Goal: Transaction & Acquisition: Purchase product/service

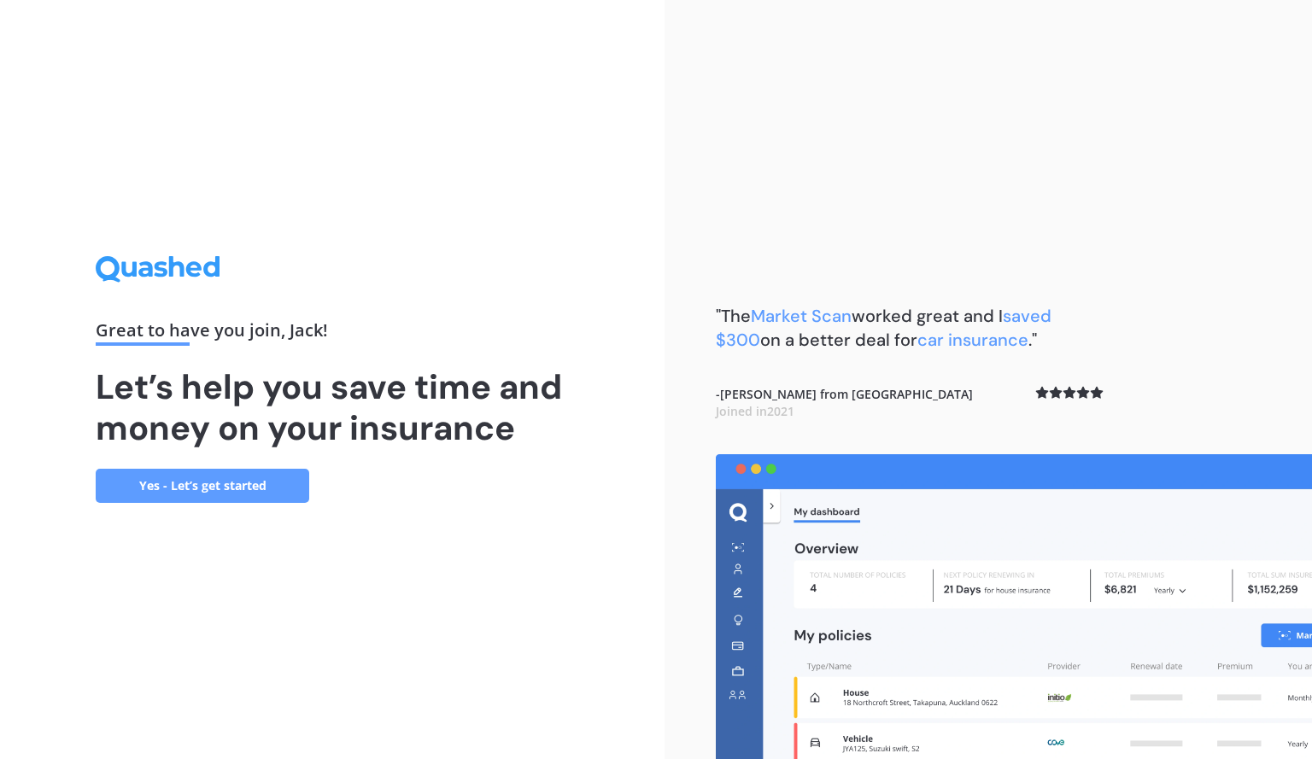
click at [219, 478] on link "Yes - Let’s get started" at bounding box center [203, 486] width 214 height 34
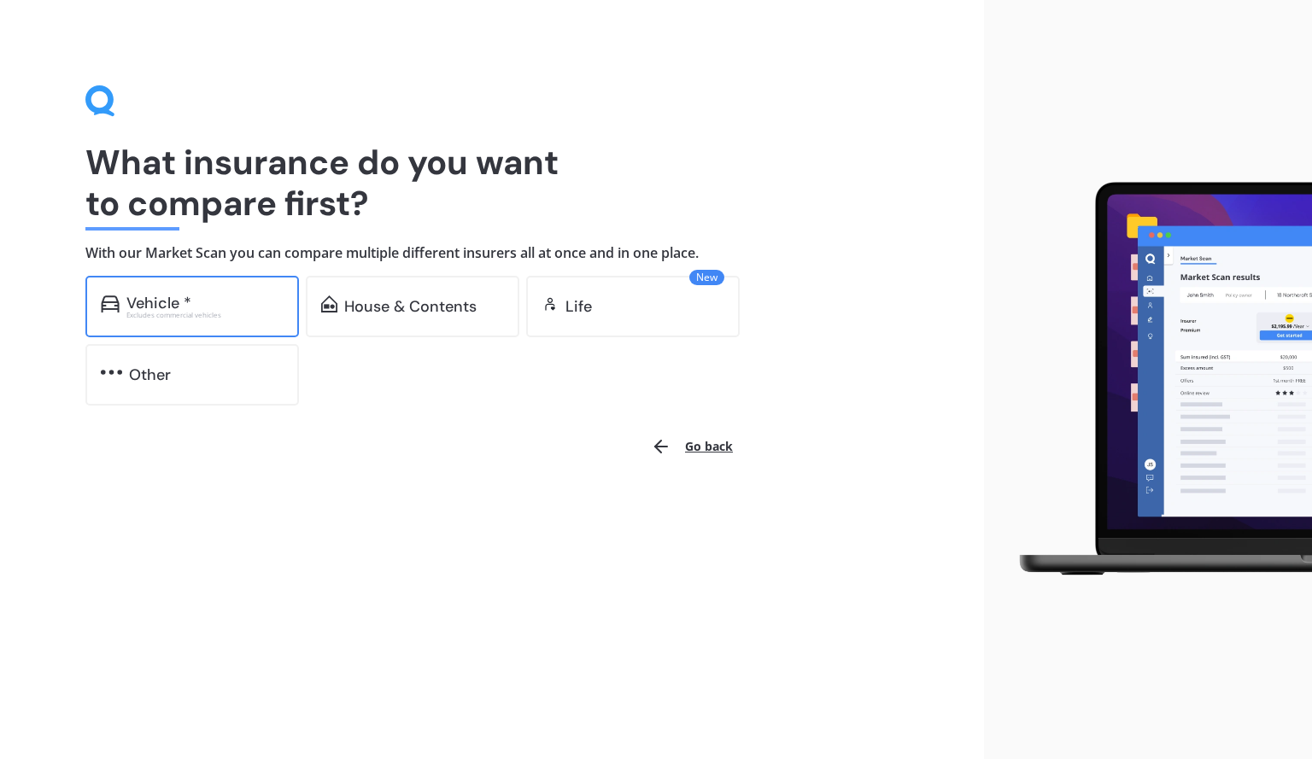
click at [198, 307] on div "Vehicle *" at bounding box center [204, 303] width 157 height 17
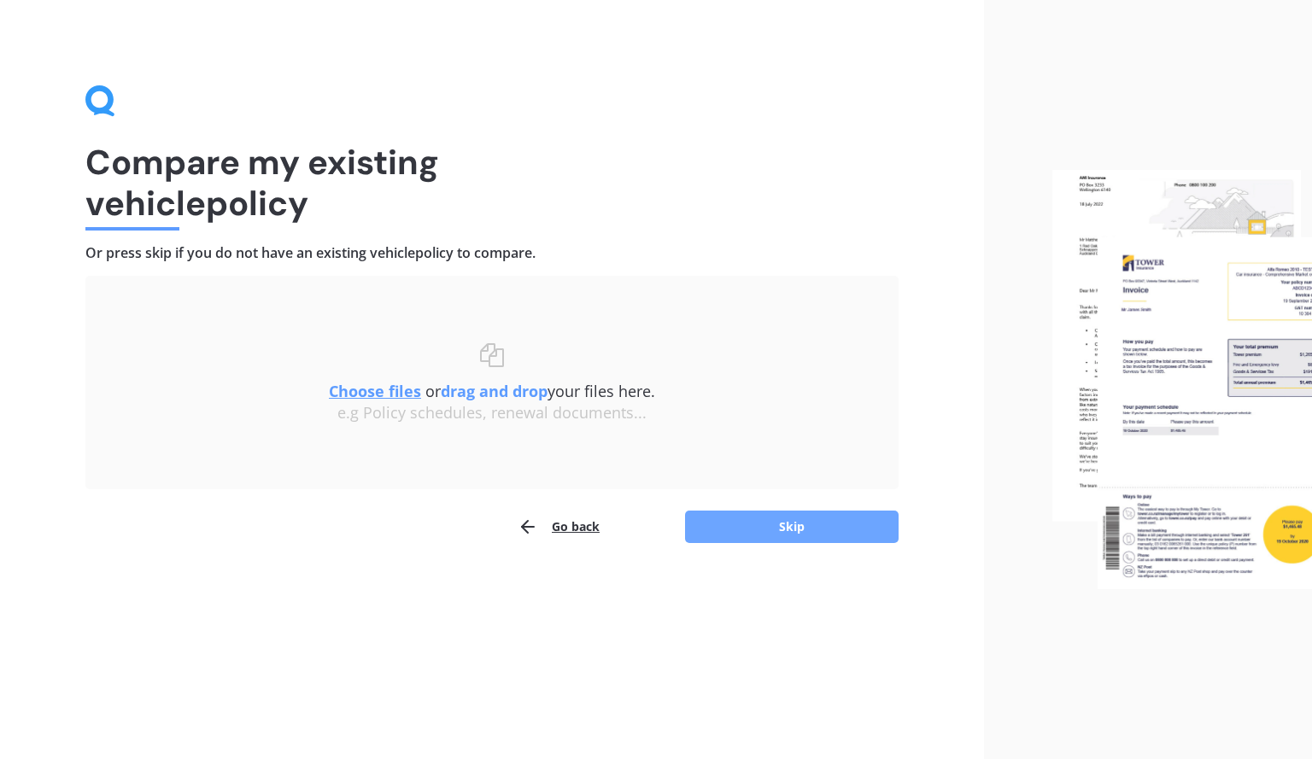
click at [794, 511] on button "Skip" at bounding box center [792, 527] width 214 height 32
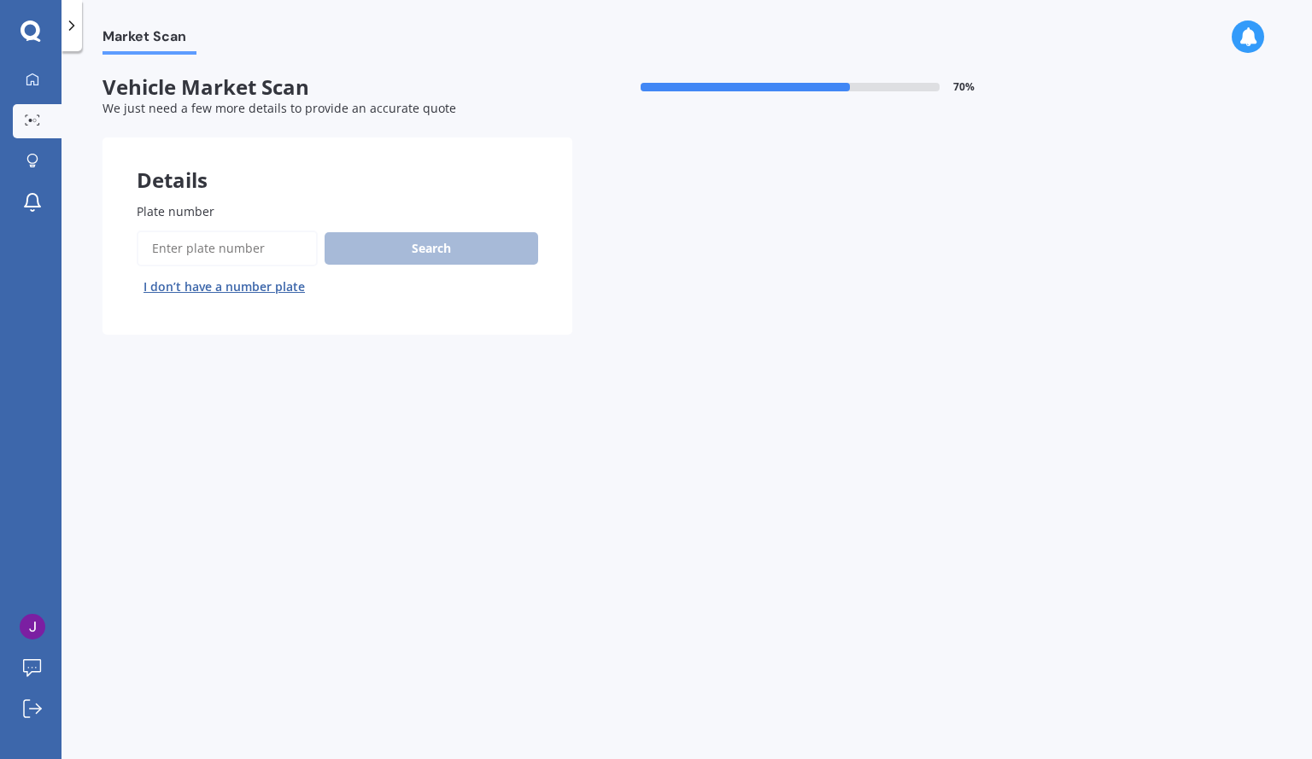
click at [198, 251] on input "Plate number" at bounding box center [227, 249] width 181 height 36
type input "qkz660"
click at [417, 252] on button "Search" at bounding box center [432, 248] width 214 height 32
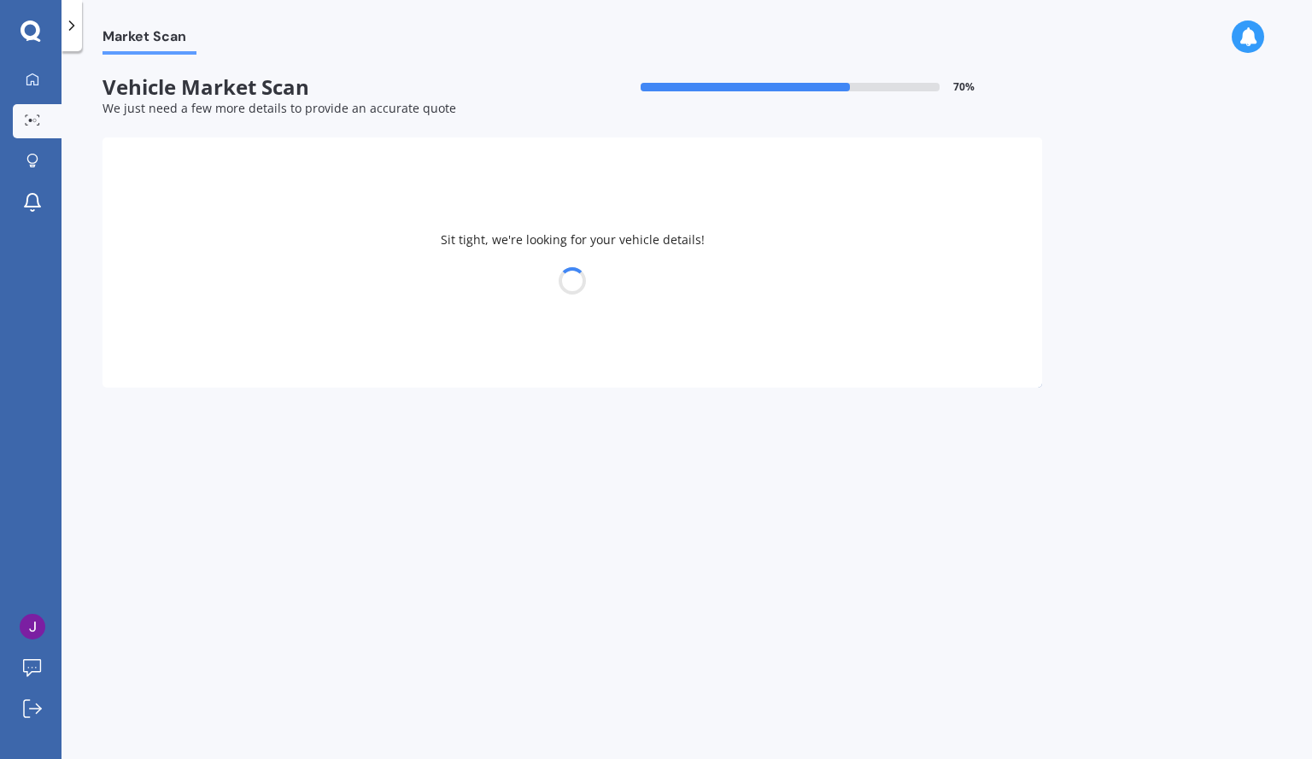
select select "KIA"
select select "[DATE]"
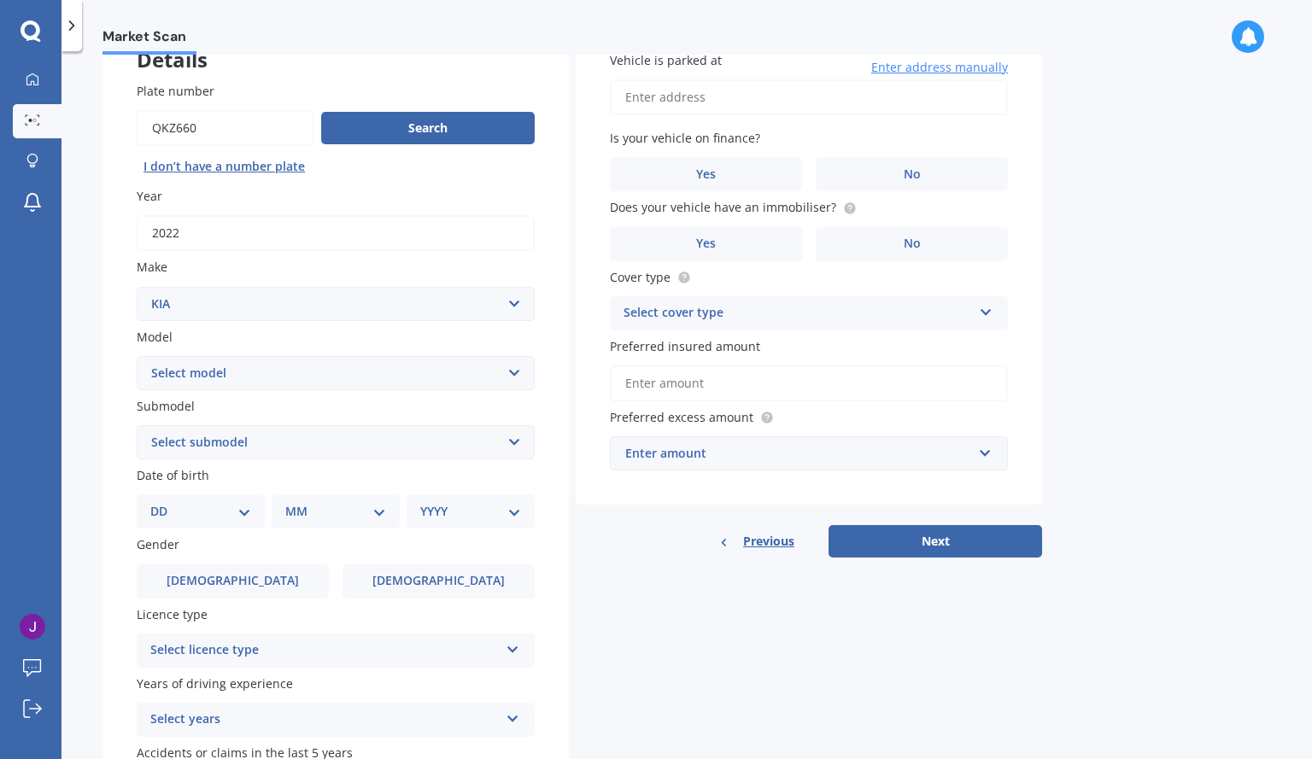
scroll to position [123, 0]
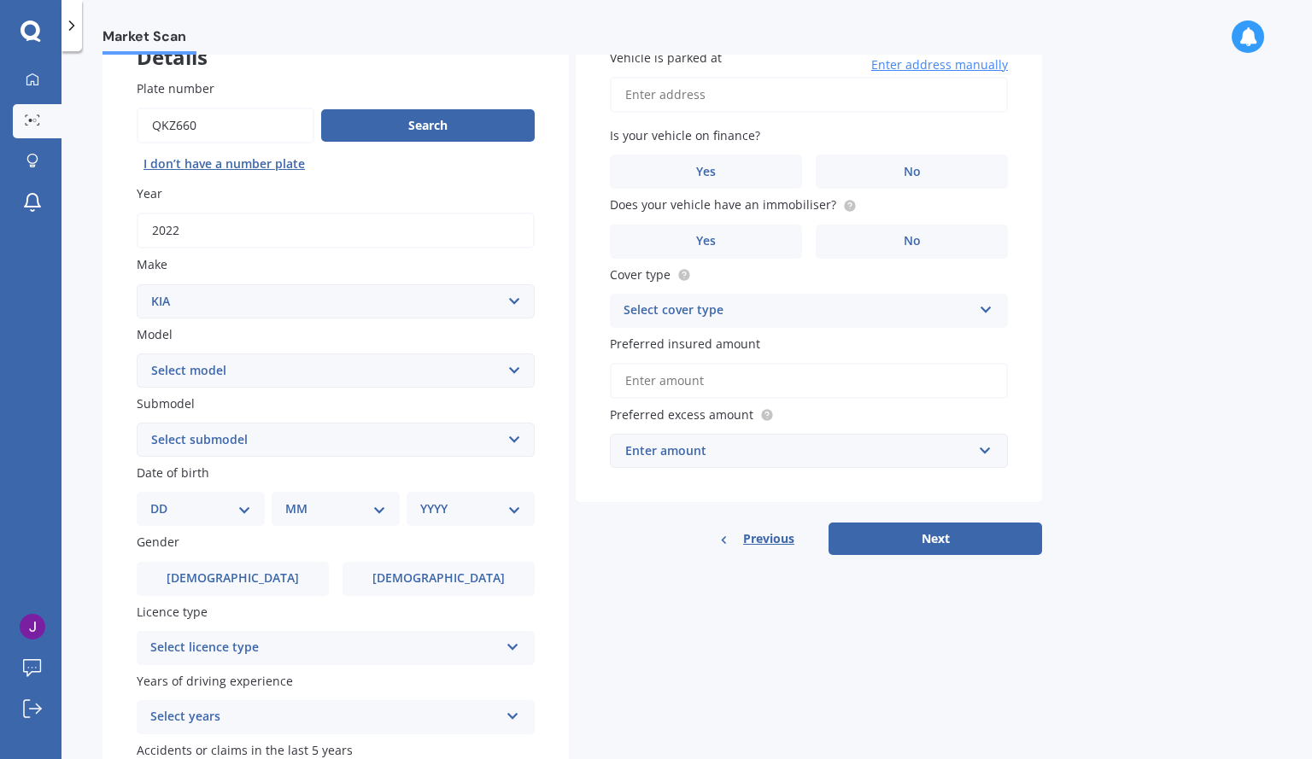
click at [517, 432] on select "Select submodel (All) EX Limited LTD turbo diesel Premium Premium Diesel" at bounding box center [336, 440] width 398 height 34
click at [137, 423] on select "Select submodel (All) EX Limited LTD turbo diesel Premium Premium Diesel" at bounding box center [336, 440] width 398 height 34
click at [338, 455] on select "Select submodel (All) EX Limited LTD turbo diesel Premium Premium Diesel" at bounding box center [336, 440] width 398 height 34
select select "LTD TURBO DIESEL"
click at [137, 423] on select "Select submodel (All) EX Limited LTD turbo diesel Premium Premium Diesel" at bounding box center [336, 440] width 398 height 34
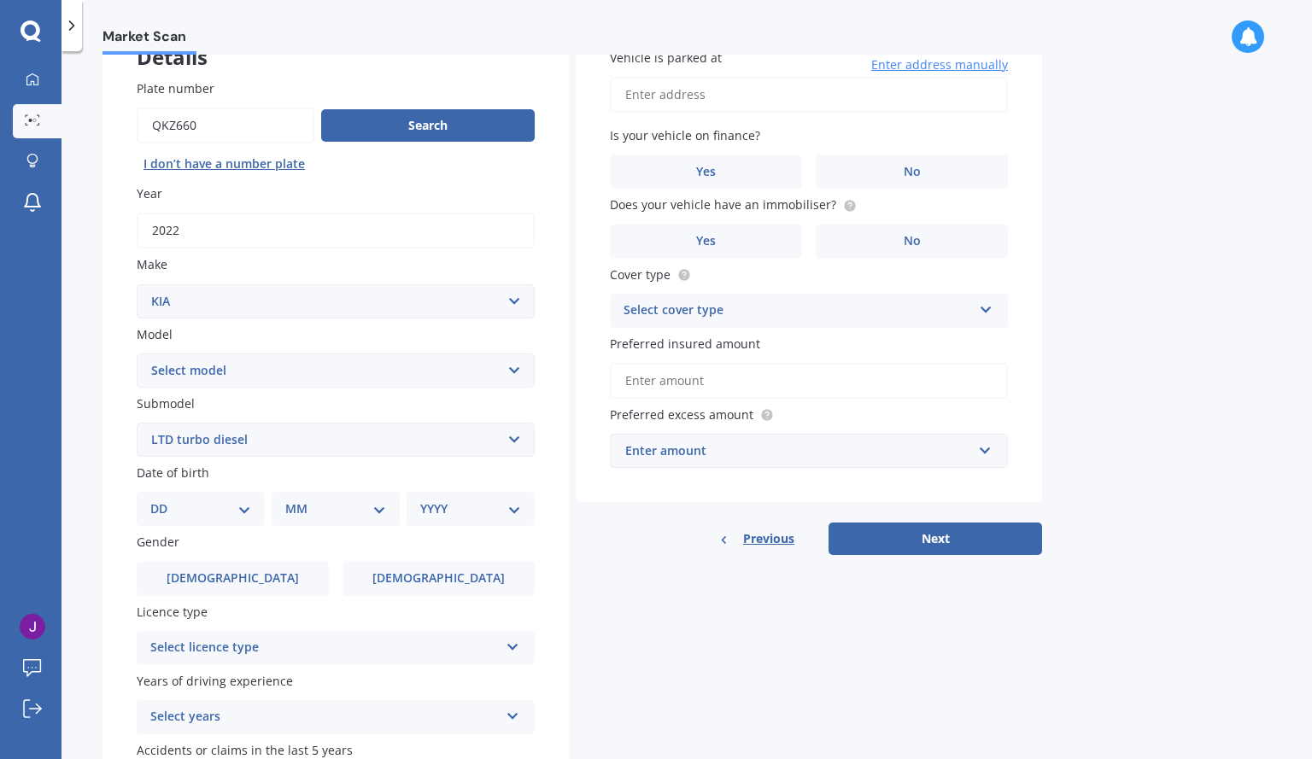
click at [230, 538] on label "Gender" at bounding box center [332, 542] width 391 height 18
click at [242, 514] on select "DD 01 02 03 04 05 06 07 08 09 10 11 12 13 14 15 16 17 18 19 20 21 22 23 24 25 2…" at bounding box center [200, 509] width 101 height 19
select select "09"
click at [164, 500] on select "DD 01 02 03 04 05 06 07 08 09 10 11 12 13 14 15 16 17 18 19 20 21 22 23 24 25 2…" at bounding box center [200, 509] width 101 height 19
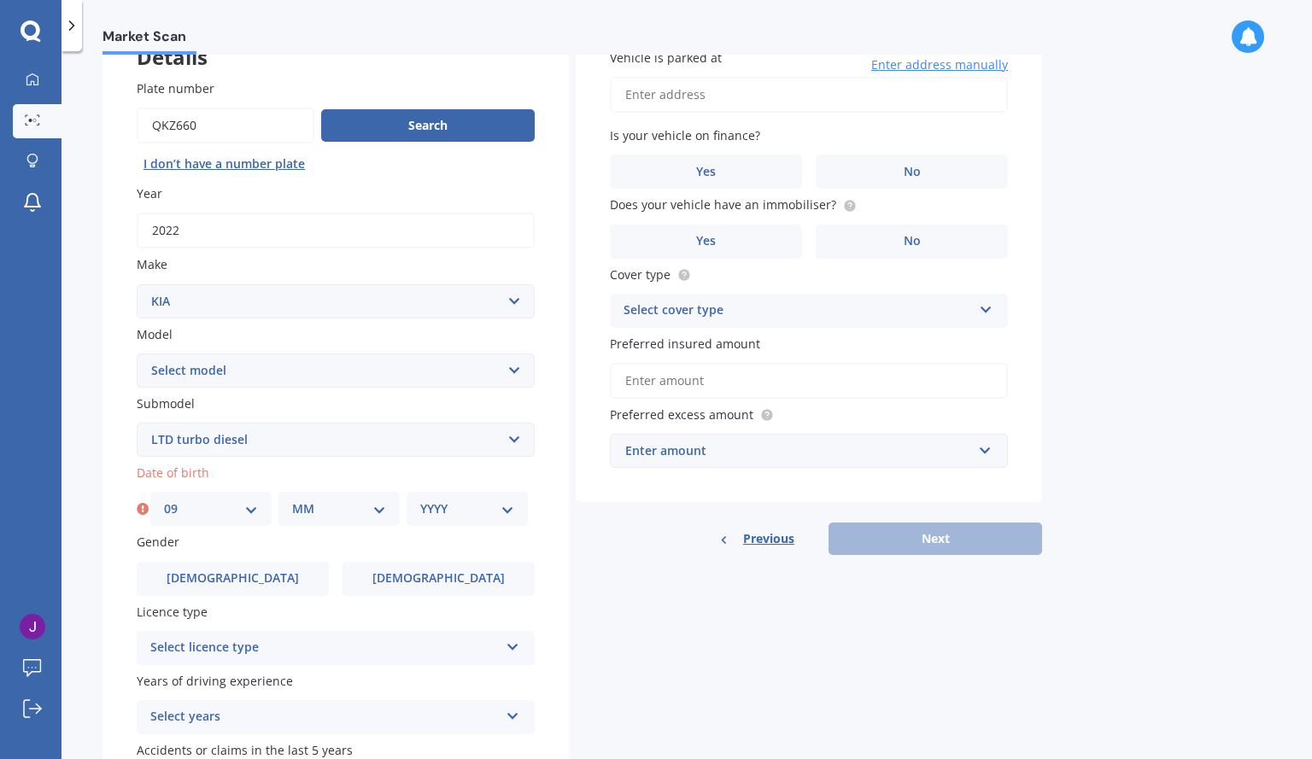
click at [340, 513] on select "MM 01 02 03 04 05 06 07 08 09 10 11 12" at bounding box center [339, 509] width 94 height 19
select select "05"
click at [292, 500] on select "MM 01 02 03 04 05 06 07 08 09 10 11 12" at bounding box center [339, 509] width 94 height 19
click at [481, 518] on select "YYYY 2025 2024 2023 2022 2021 2020 2019 2018 2017 2016 2015 2014 2013 2012 2011…" at bounding box center [467, 509] width 94 height 19
select select "1977"
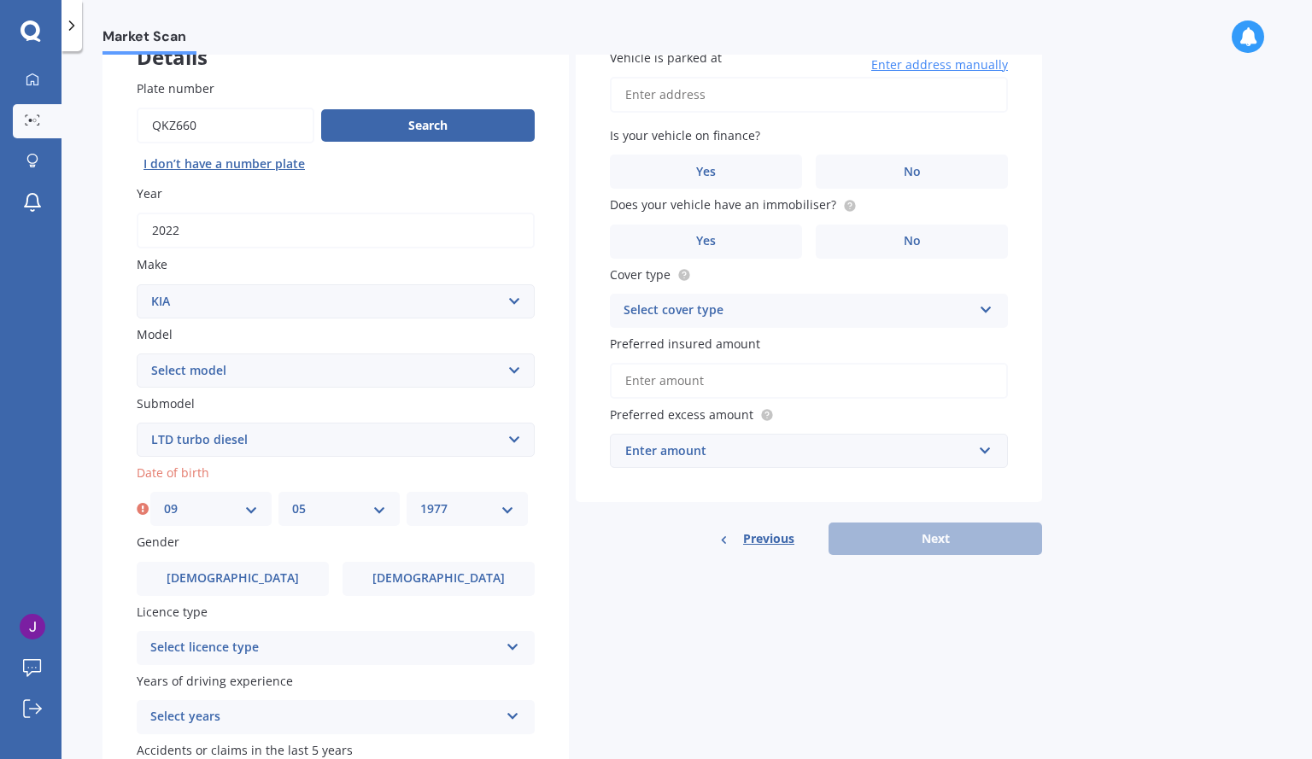
click at [420, 500] on select "YYYY 2025 2024 2023 2022 2021 2020 2019 2018 2017 2016 2015 2014 2013 2012 2011…" at bounding box center [467, 509] width 94 height 19
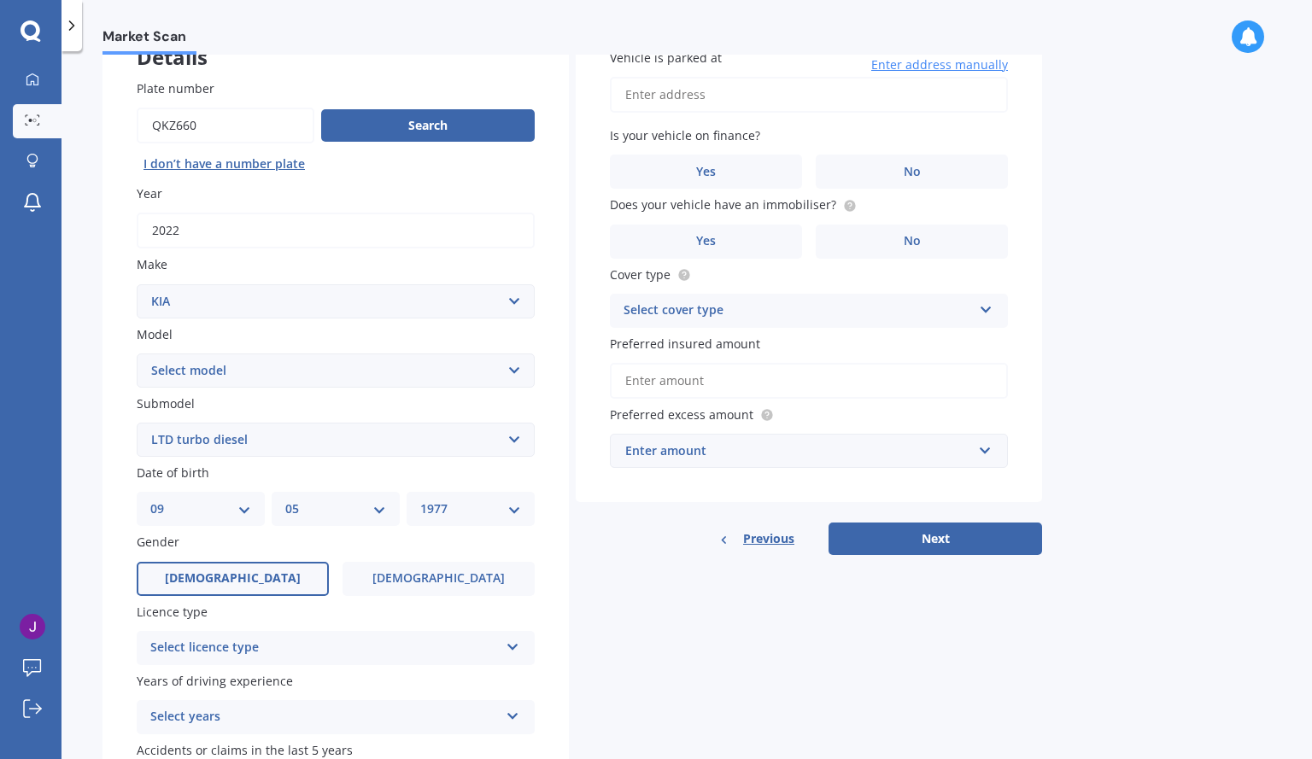
click at [249, 583] on label "[DEMOGRAPHIC_DATA]" at bounding box center [233, 579] width 192 height 34
click at [0, 0] on input "[DEMOGRAPHIC_DATA]" at bounding box center [0, 0] width 0 height 0
click at [511, 676] on label "Years of driving experience" at bounding box center [332, 681] width 391 height 18
click at [495, 659] on div "Select licence type NZ Full NZ Restricted NZ Learners [GEOGRAPHIC_DATA] [GEOGRA…" at bounding box center [336, 648] width 398 height 34
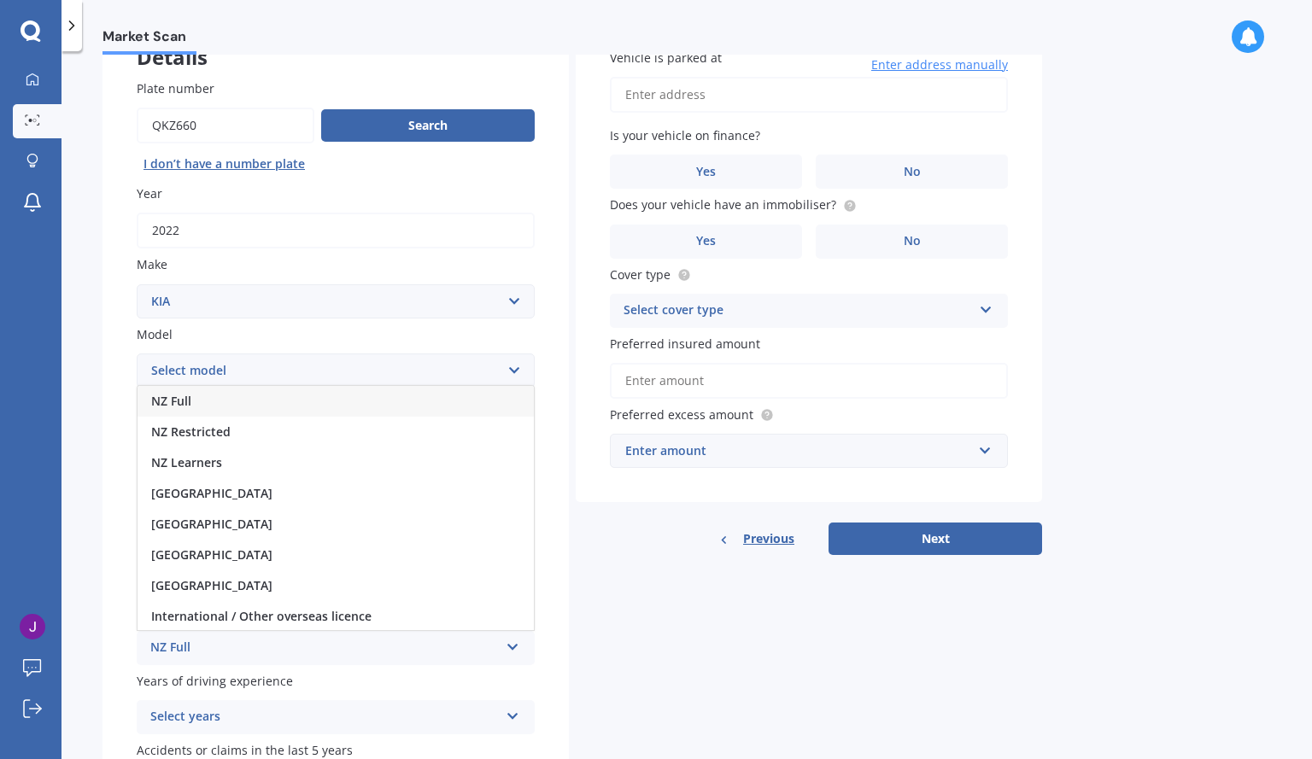
click at [217, 396] on div "NZ Full" at bounding box center [336, 401] width 396 height 31
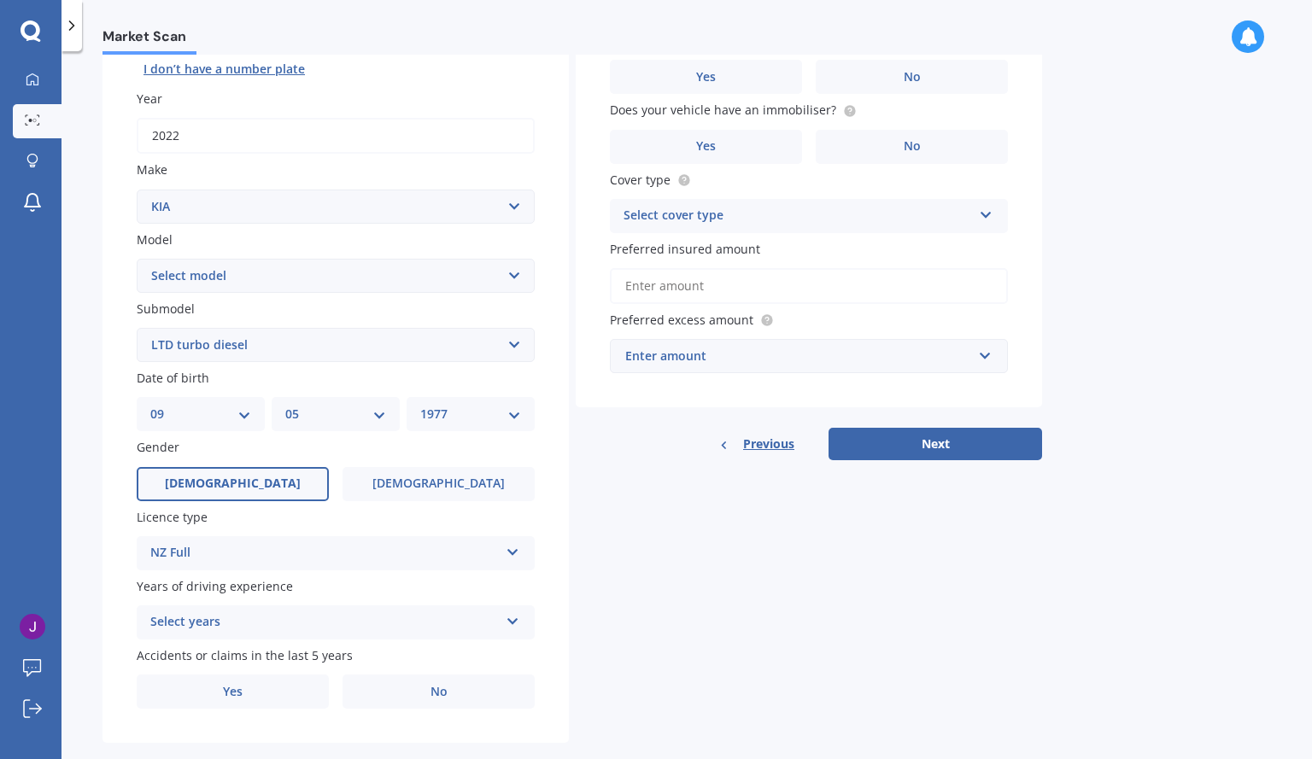
scroll to position [246, 0]
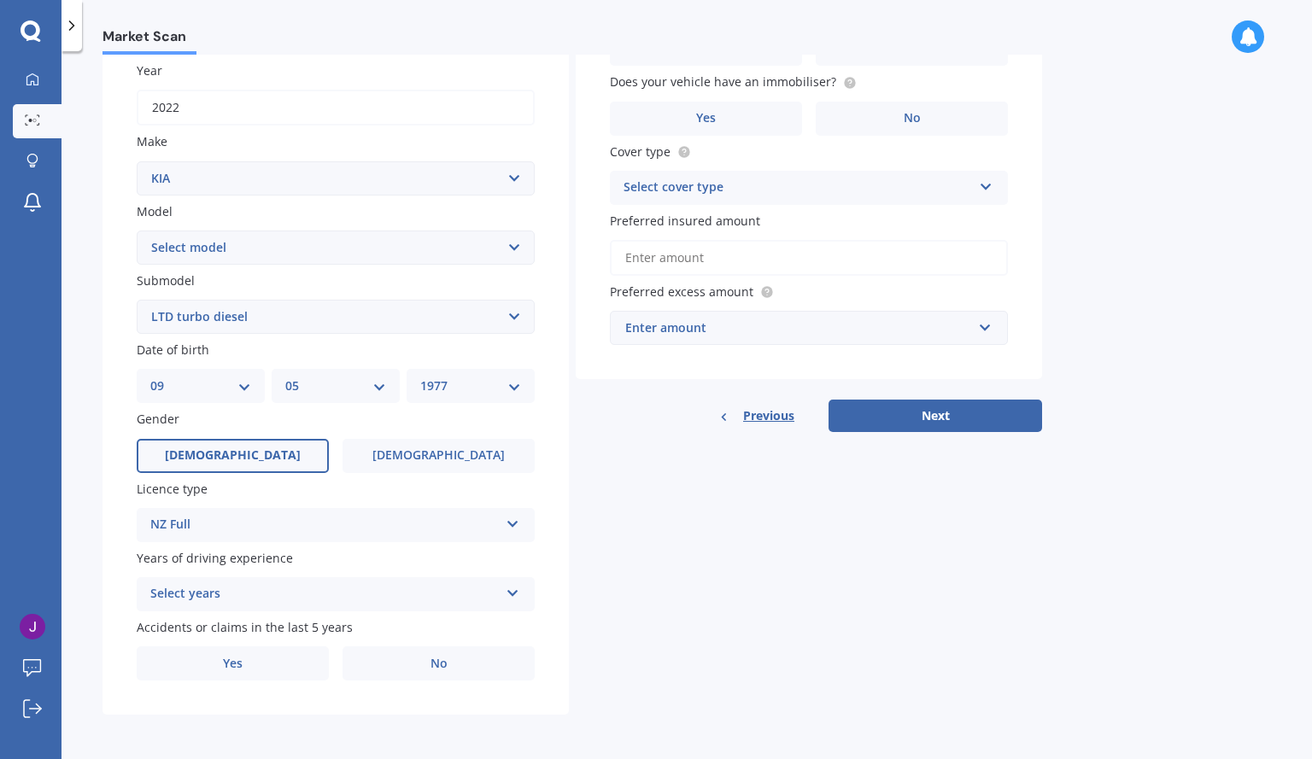
click at [410, 608] on div "Select years 5 or more years 4 years 3 years 2 years 1 year" at bounding box center [336, 594] width 398 height 34
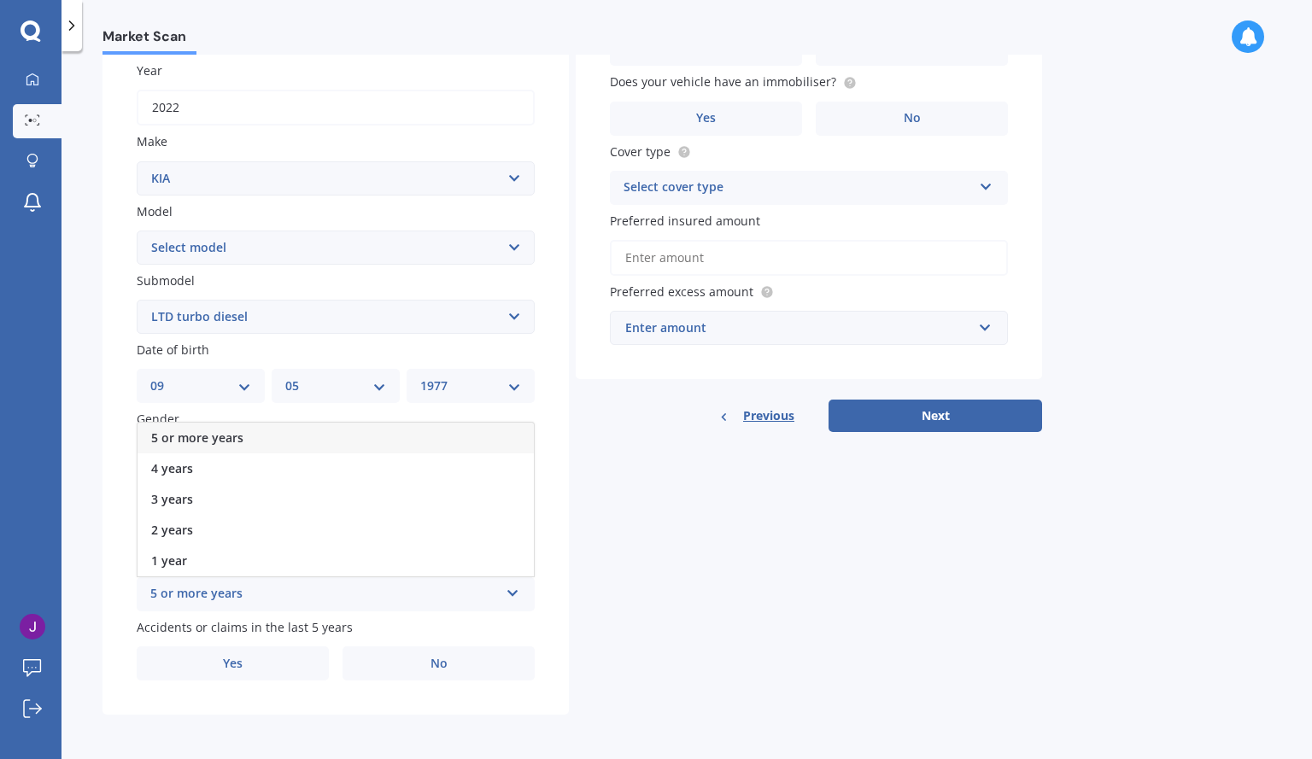
click at [229, 442] on span "5 or more years" at bounding box center [197, 438] width 92 height 16
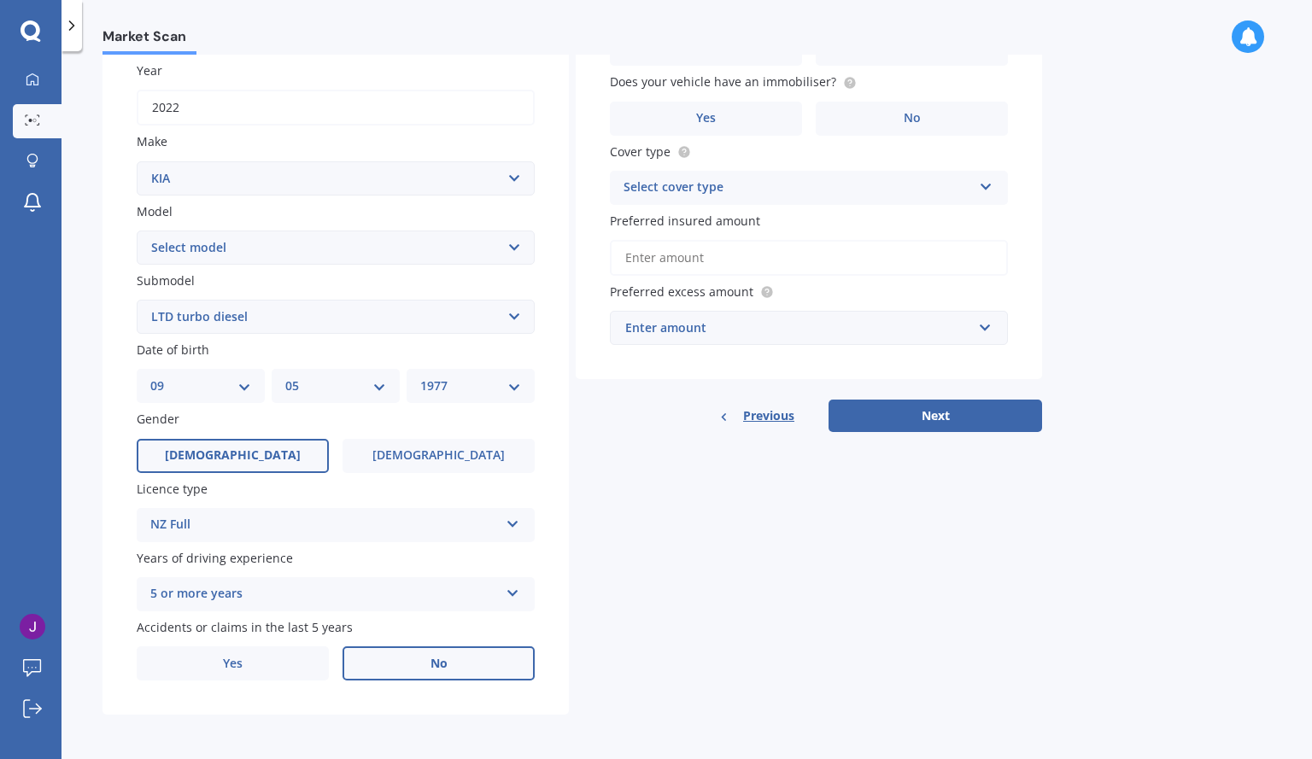
click at [433, 679] on label "No" at bounding box center [438, 664] width 192 height 34
click at [0, 0] on input "No" at bounding box center [0, 0] width 0 height 0
click at [740, 126] on label "Yes" at bounding box center [706, 119] width 192 height 34
click at [0, 0] on input "Yes" at bounding box center [0, 0] width 0 height 0
click at [963, 185] on div "Select cover type" at bounding box center [797, 188] width 348 height 20
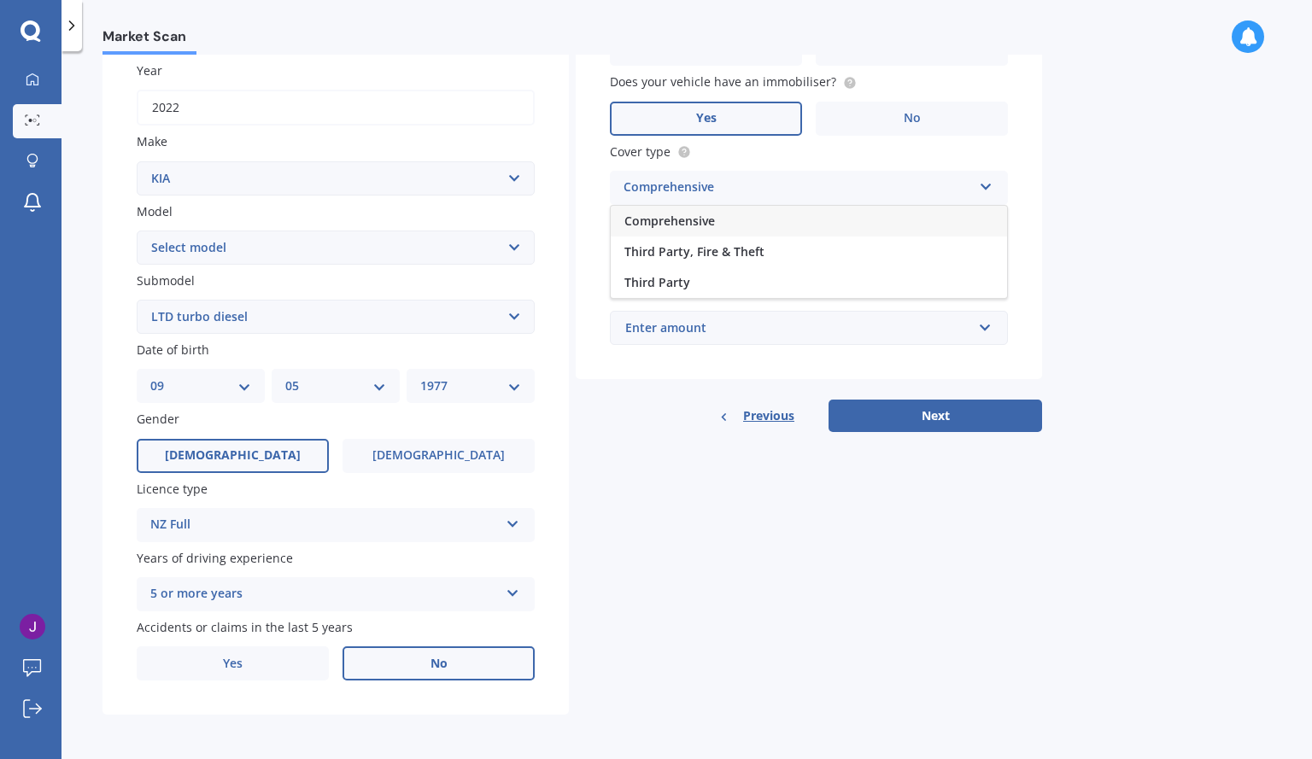
click at [712, 231] on div "Comprehensive" at bounding box center [809, 221] width 396 height 31
click at [986, 259] on input "Preferred insured amount" at bounding box center [809, 258] width 398 height 36
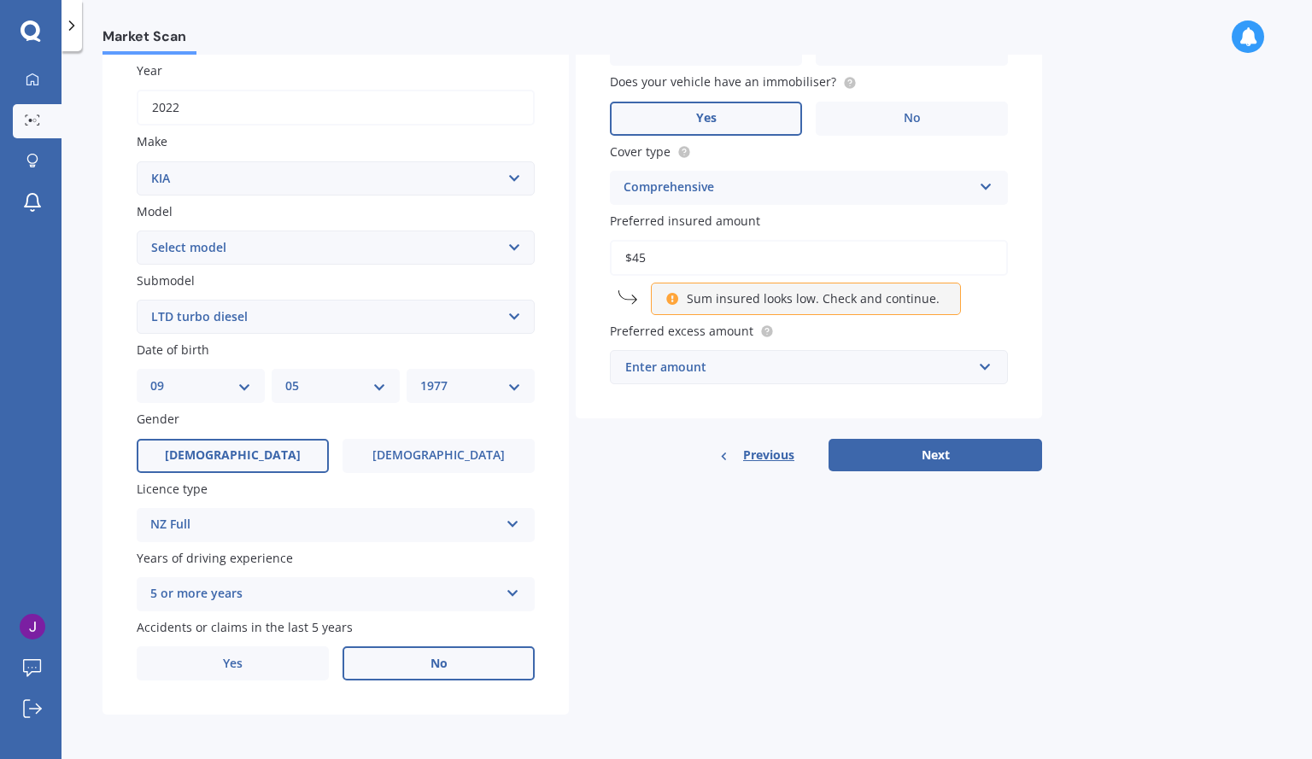
type input "$4"
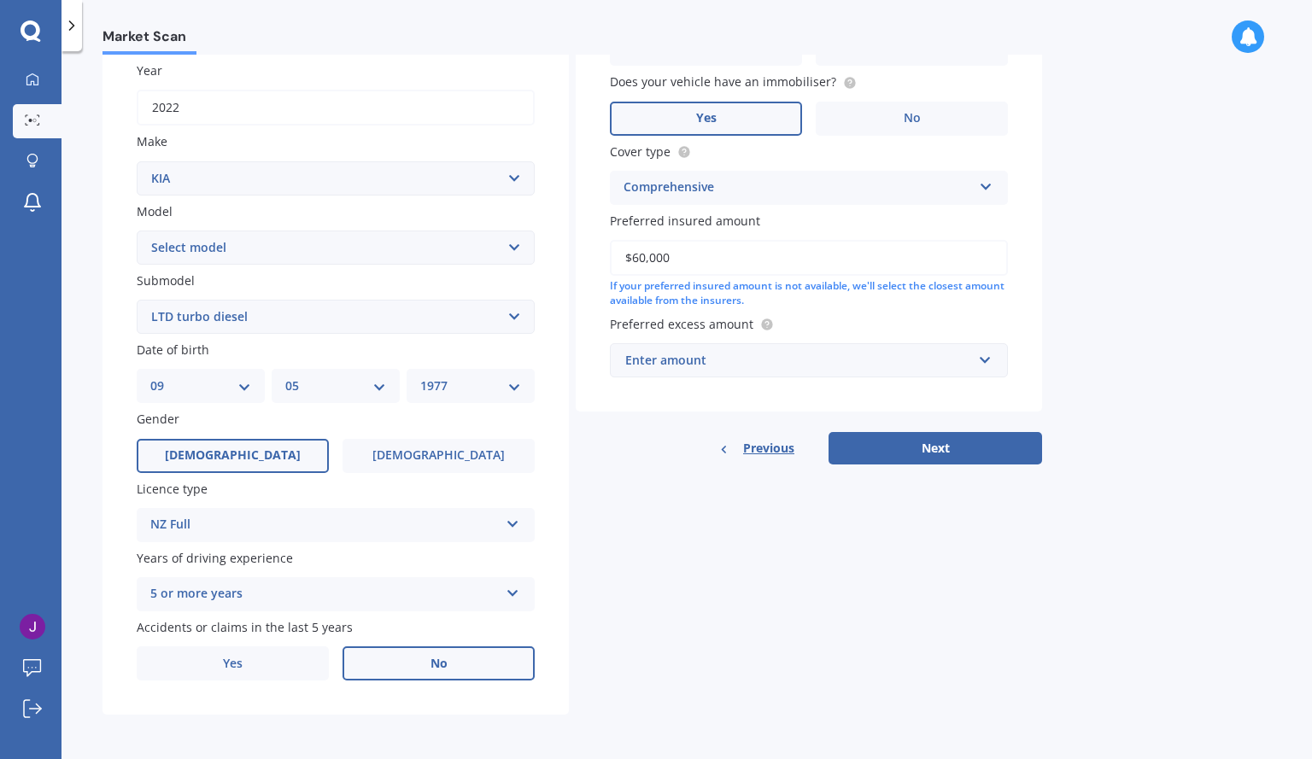
type input "$60,000"
click at [701, 363] on div "Enter amount" at bounding box center [798, 360] width 347 height 19
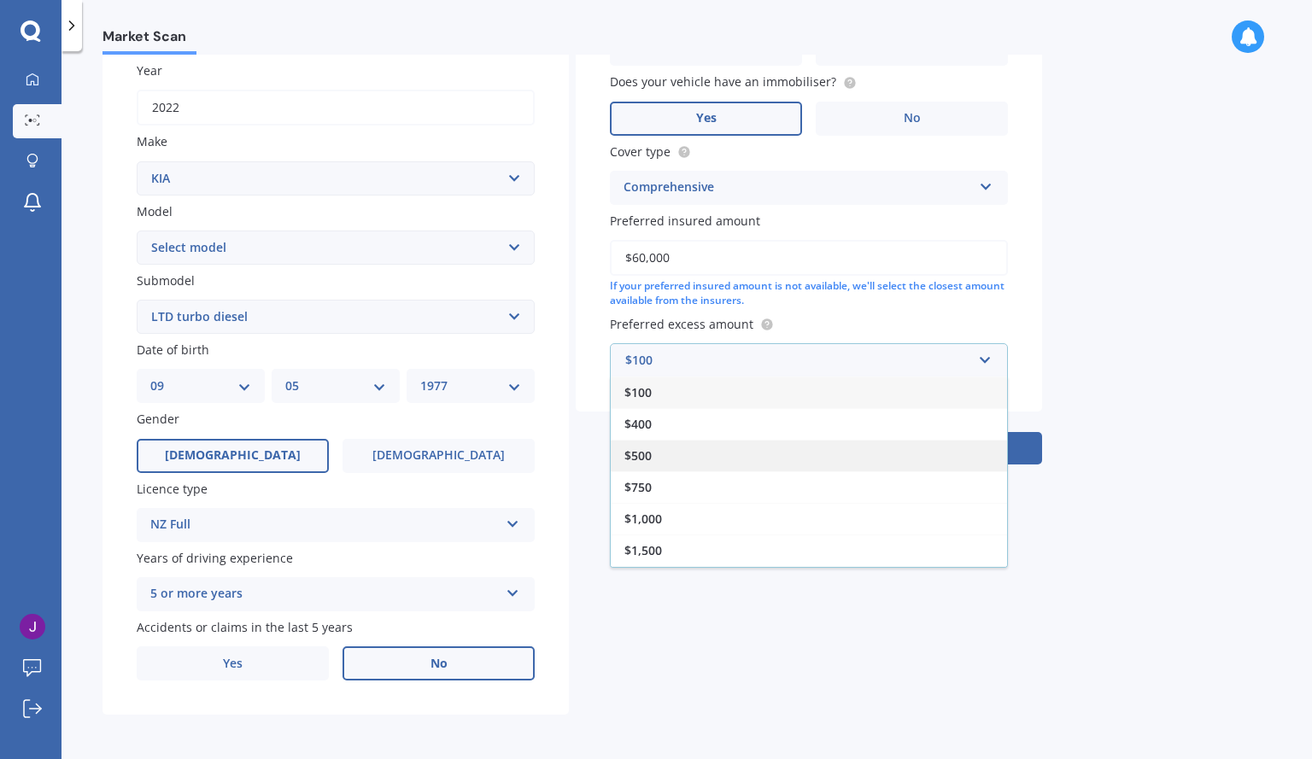
click at [657, 469] on div "$500" at bounding box center [809, 456] width 396 height 32
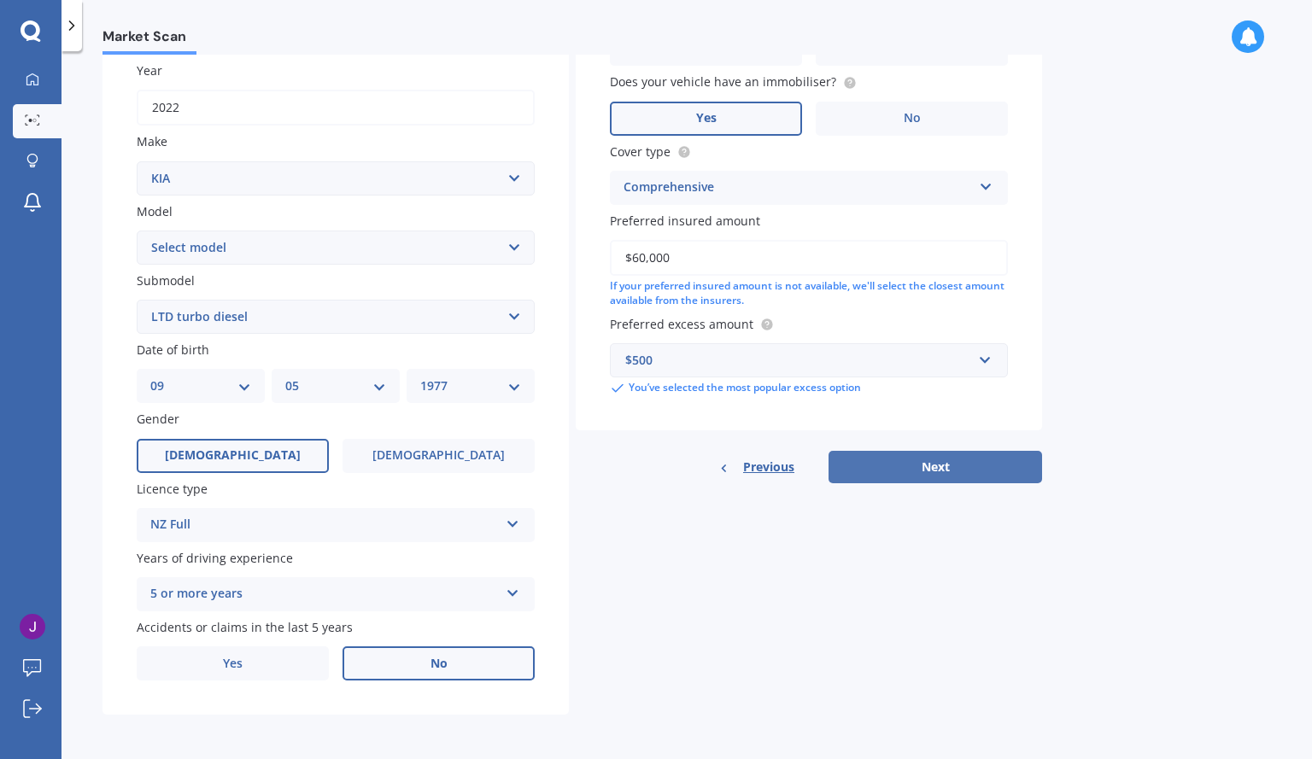
click at [981, 465] on button "Next" at bounding box center [935, 467] width 214 height 32
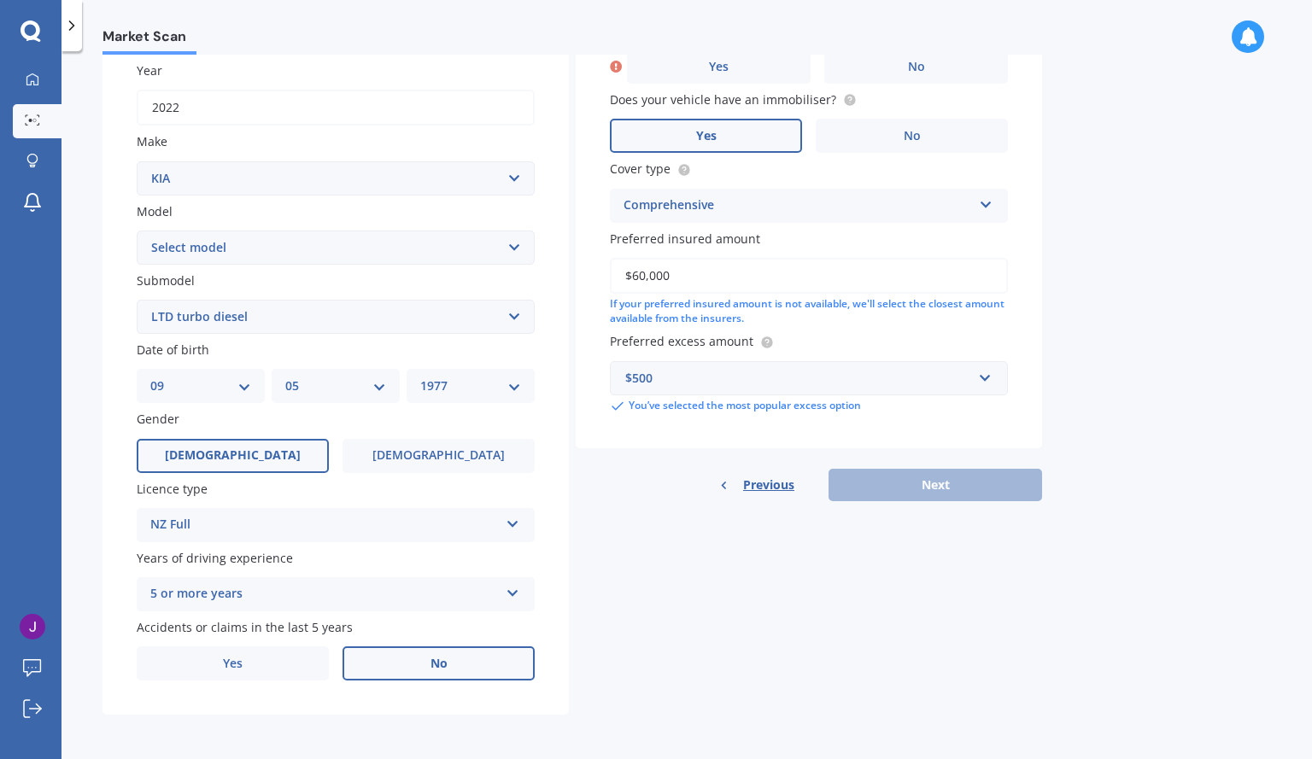
scroll to position [117, 0]
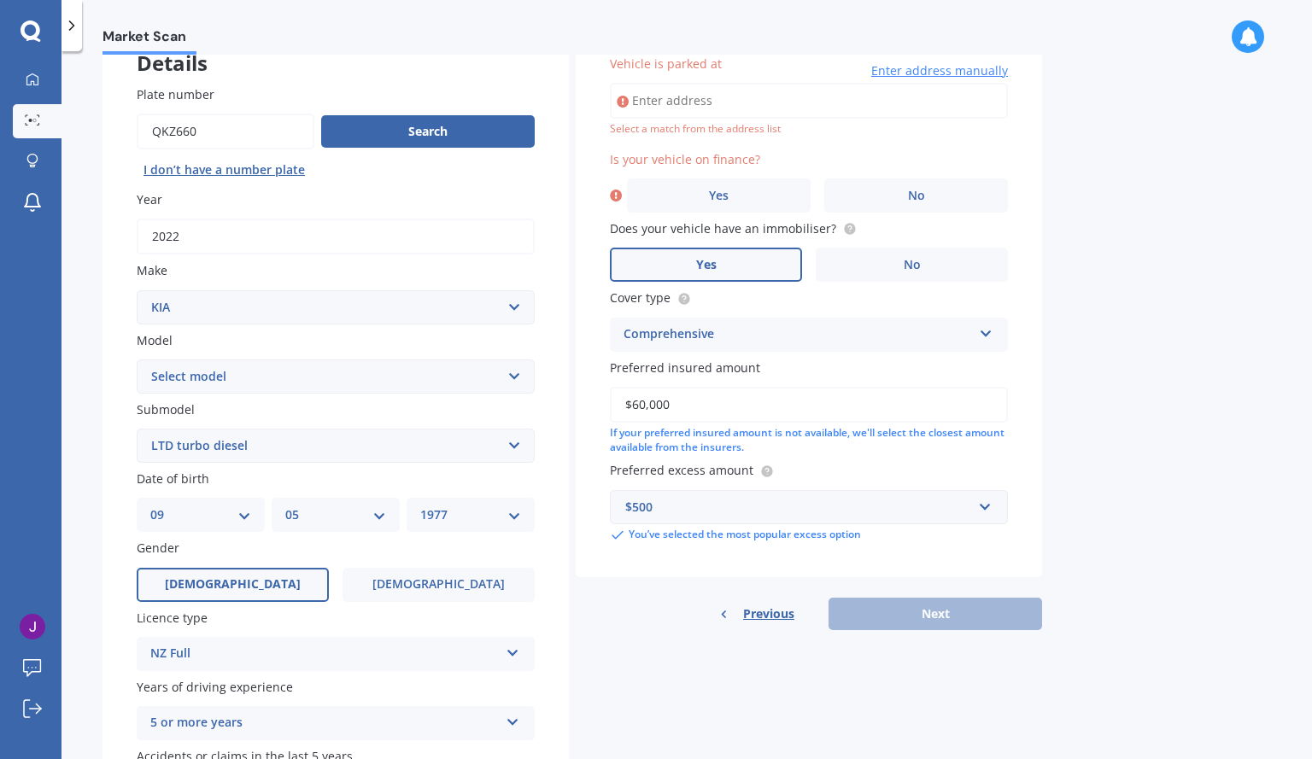
click at [694, 104] on input "Vehicle is parked at" at bounding box center [809, 101] width 398 height 36
click at [934, 200] on label "No" at bounding box center [916, 196] width 184 height 34
click at [0, 0] on input "No" at bounding box center [0, 0] width 0 height 0
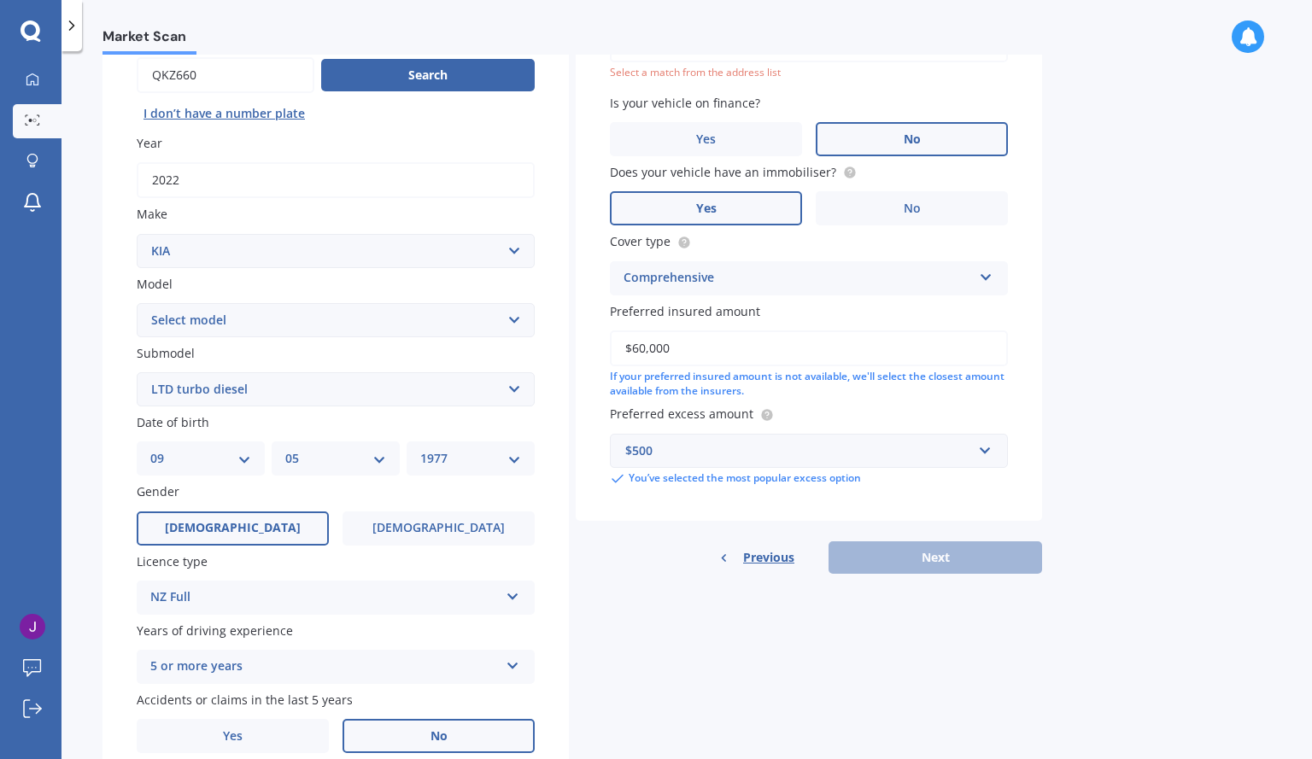
scroll to position [246, 0]
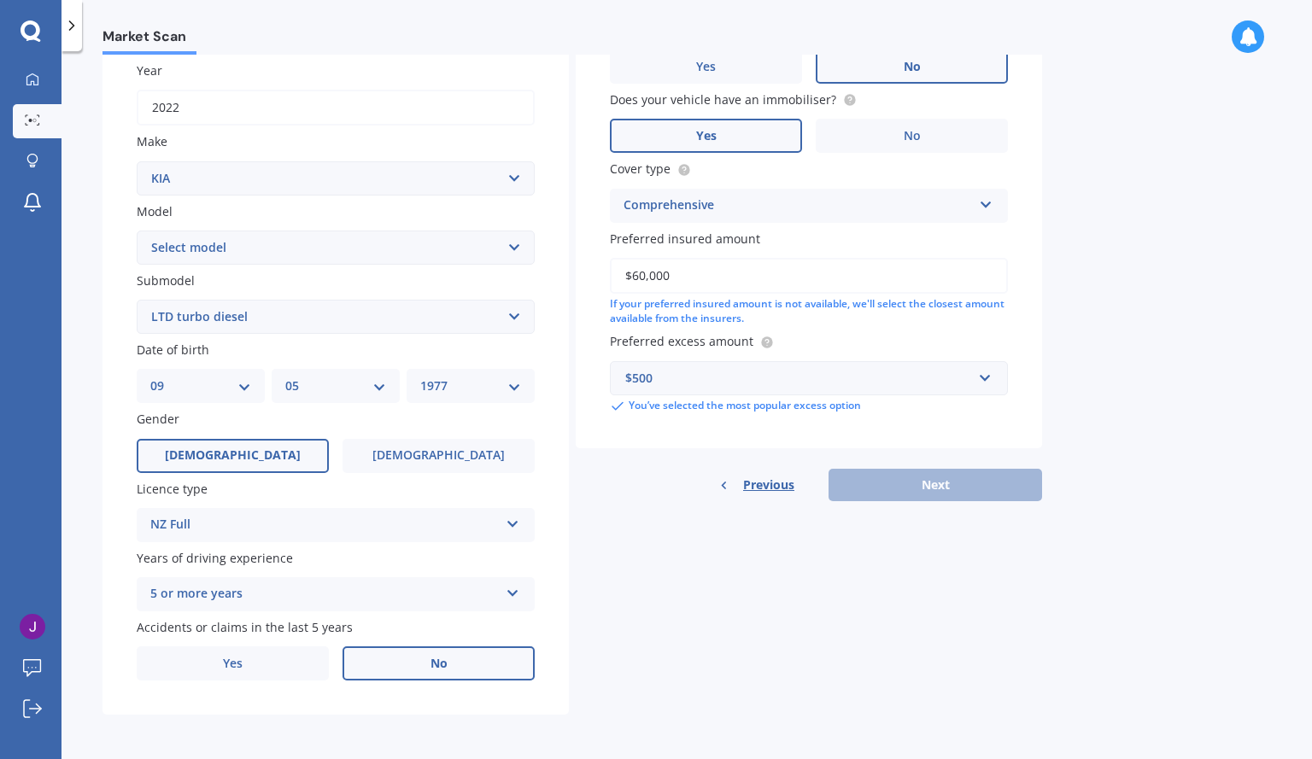
click at [975, 481] on div "Previous Next" at bounding box center [809, 485] width 466 height 32
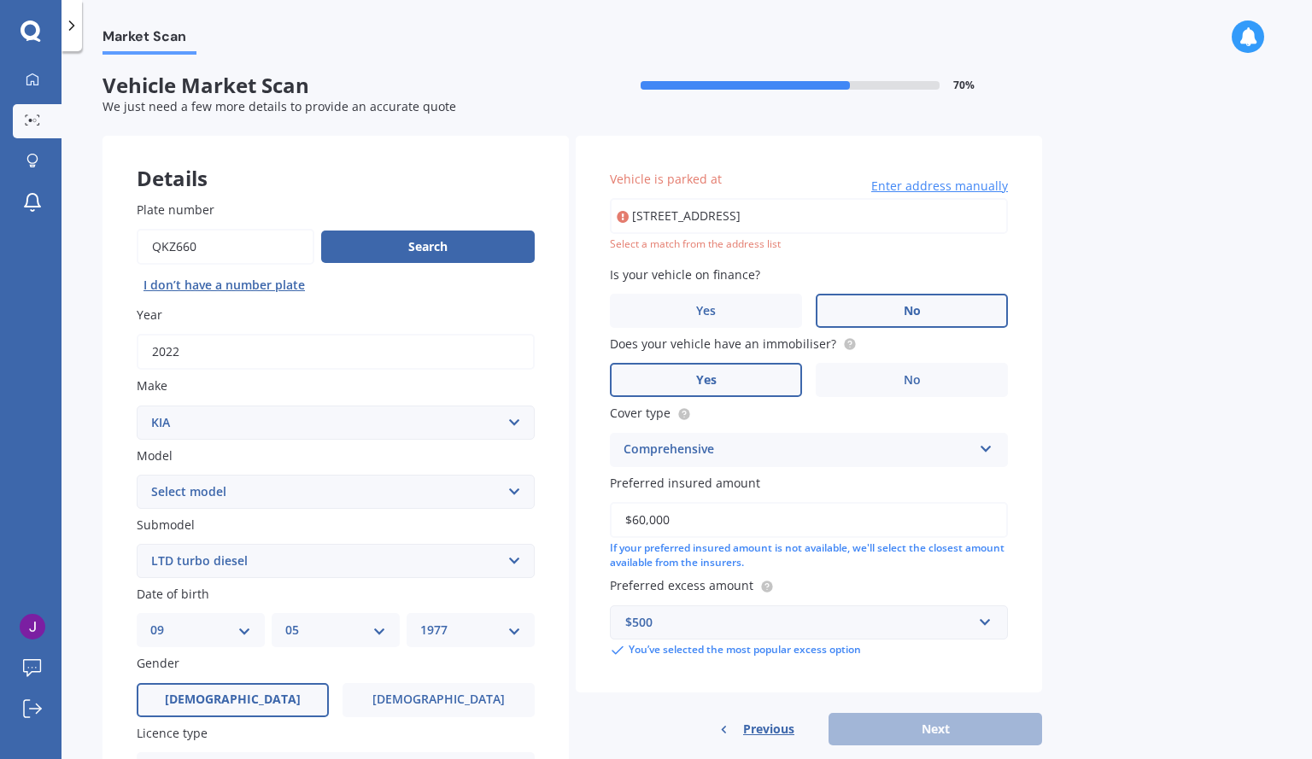
scroll to position [0, 0]
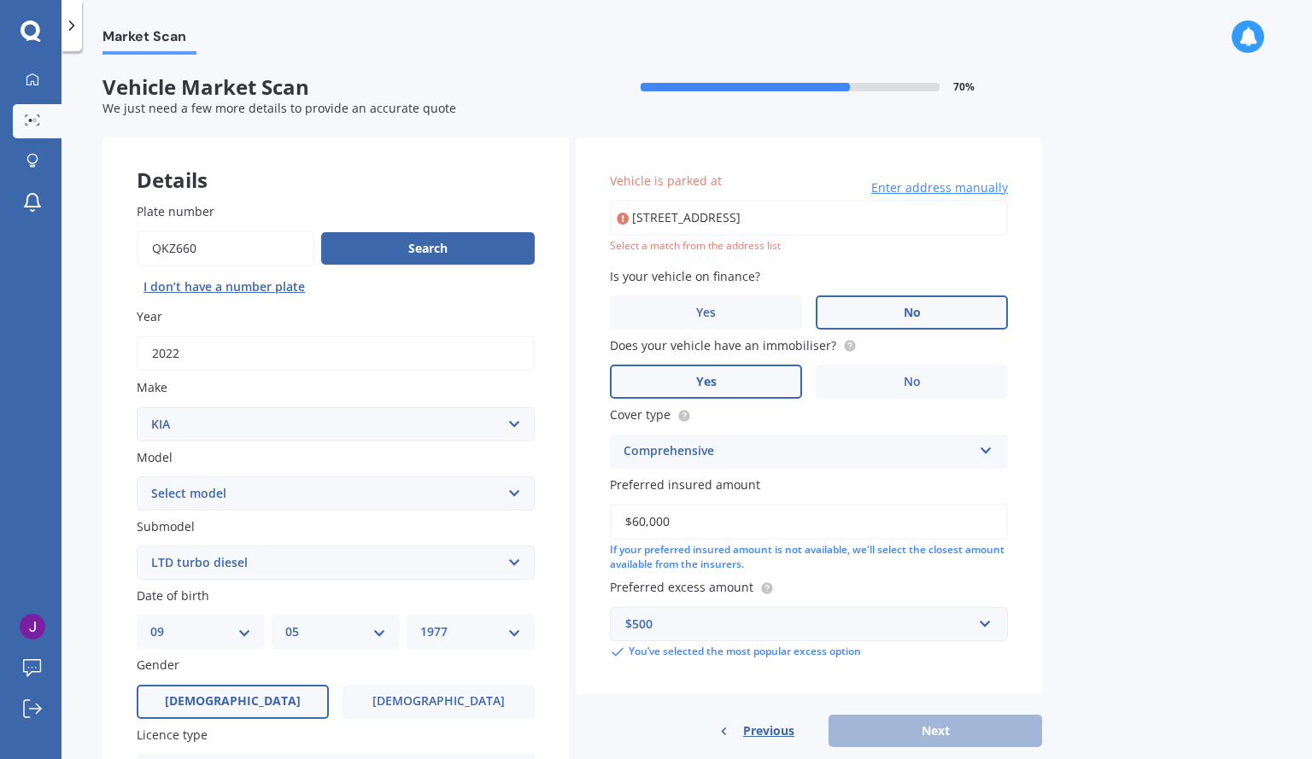
click at [847, 222] on input "[STREET_ADDRESS]" at bounding box center [809, 218] width 398 height 36
click at [962, 227] on input "[STREET_ADDRESS]" at bounding box center [809, 218] width 398 height 36
type input "[STREET_ADDRESS]"
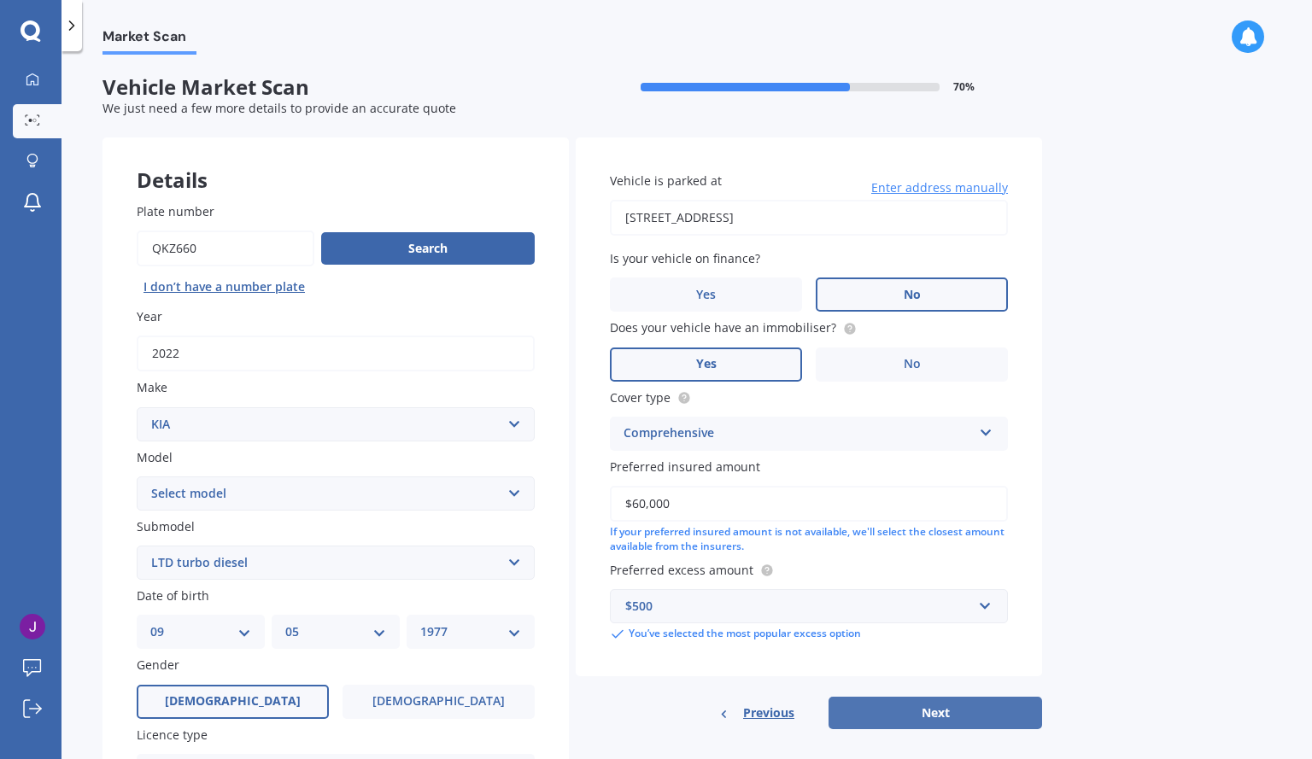
click at [987, 705] on button "Next" at bounding box center [935, 713] width 214 height 32
select select "09"
select select "05"
select select "1977"
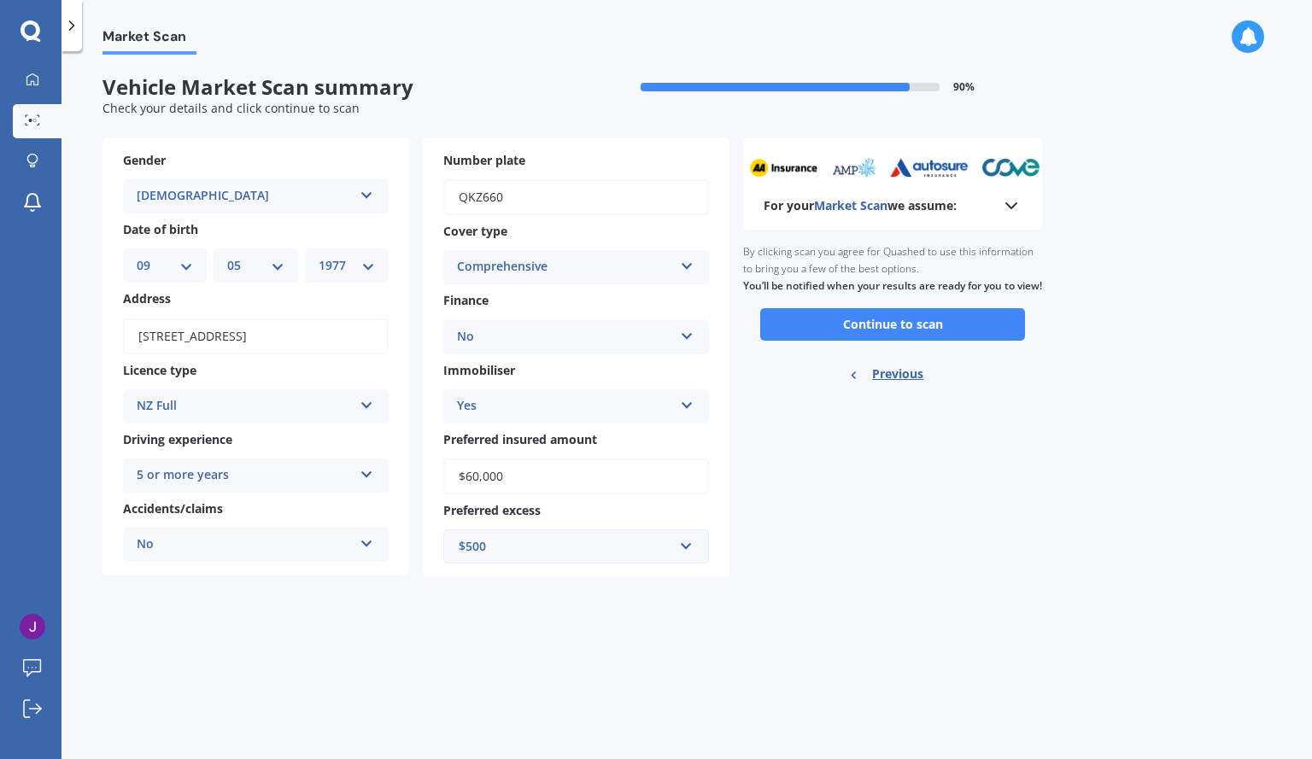
click at [896, 341] on button "Continue to scan" at bounding box center [892, 324] width 265 height 32
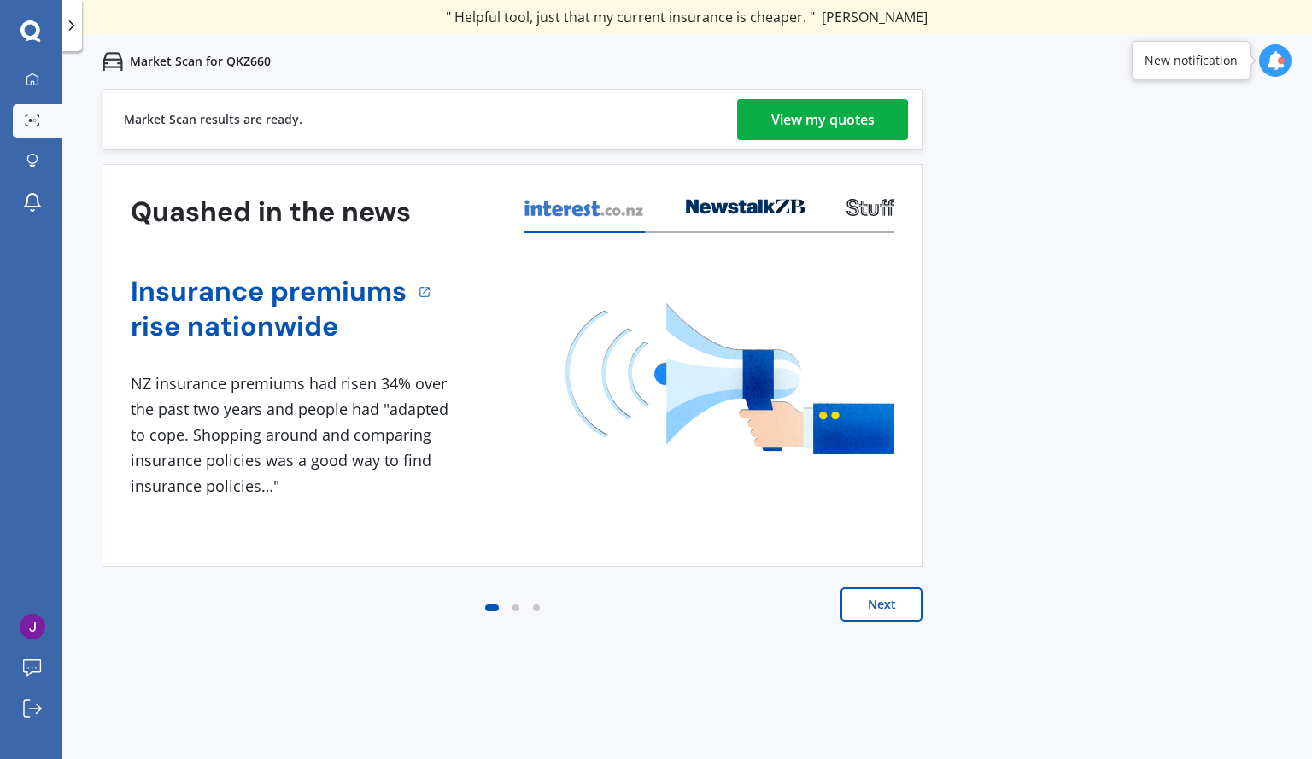
click at [850, 120] on div "View my quotes" at bounding box center [822, 119] width 103 height 41
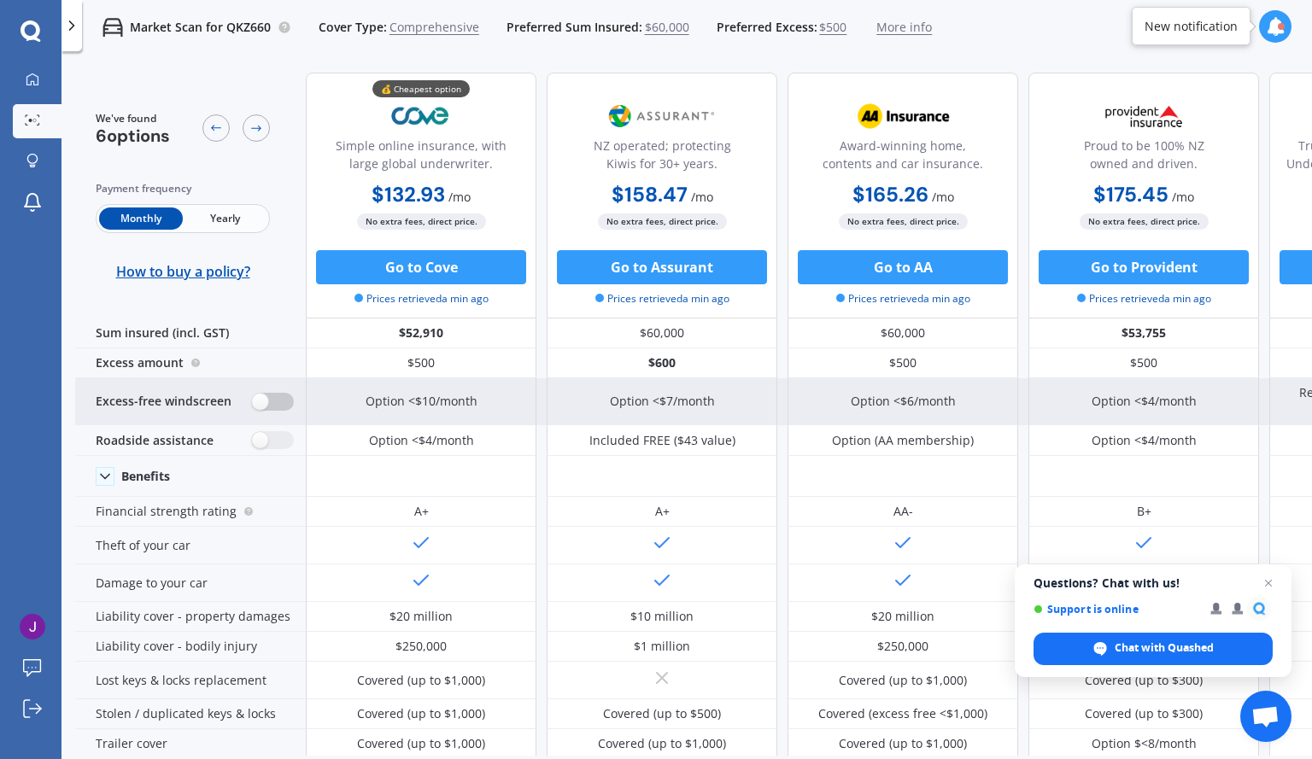
click at [267, 409] on label at bounding box center [273, 402] width 42 height 18
radio input "true"
